Goal: Task Accomplishment & Management: Manage account settings

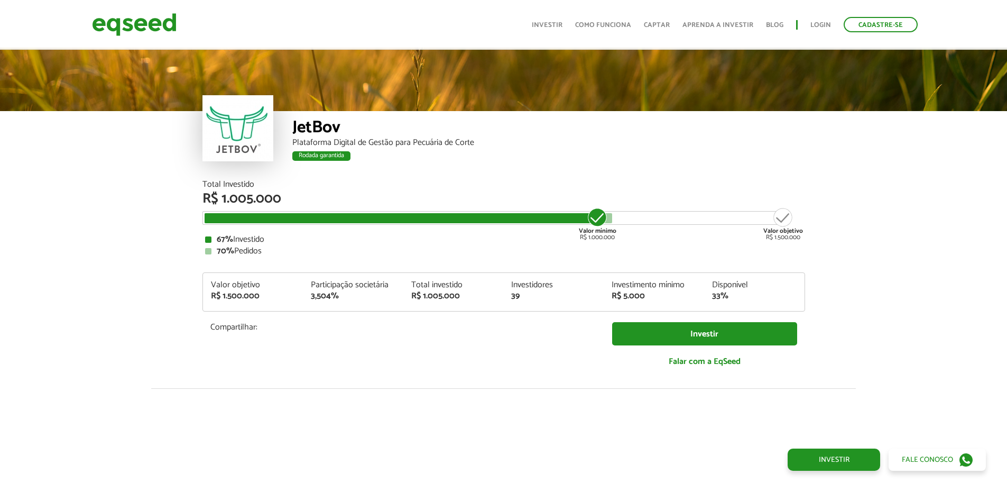
scroll to position [1312, 0]
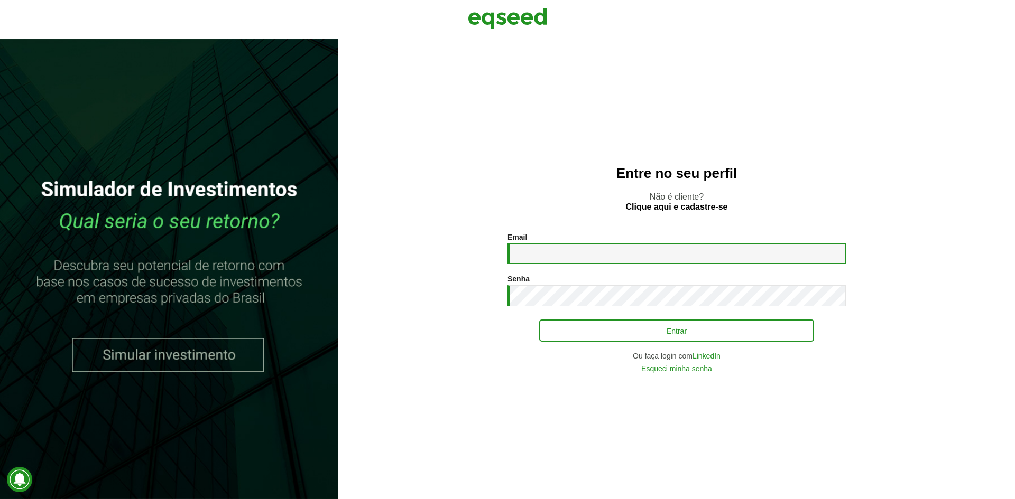
type input "**********"
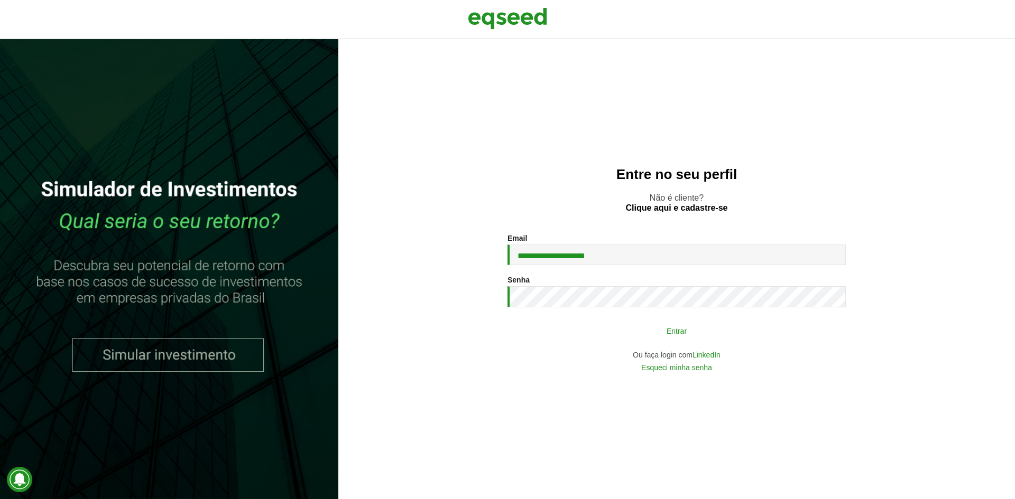
click at [554, 327] on button "Entrar" at bounding box center [676, 331] width 275 height 20
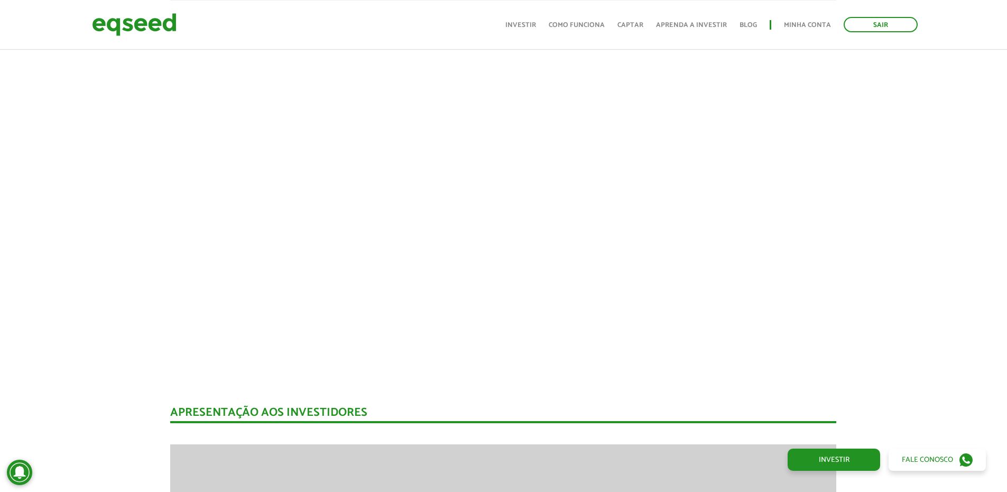
scroll to position [993, 0]
